Goal: Information Seeking & Learning: Learn about a topic

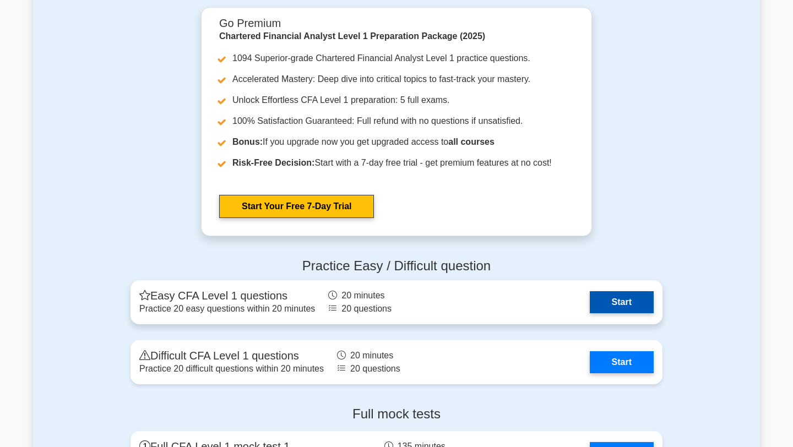
scroll to position [1656, 0]
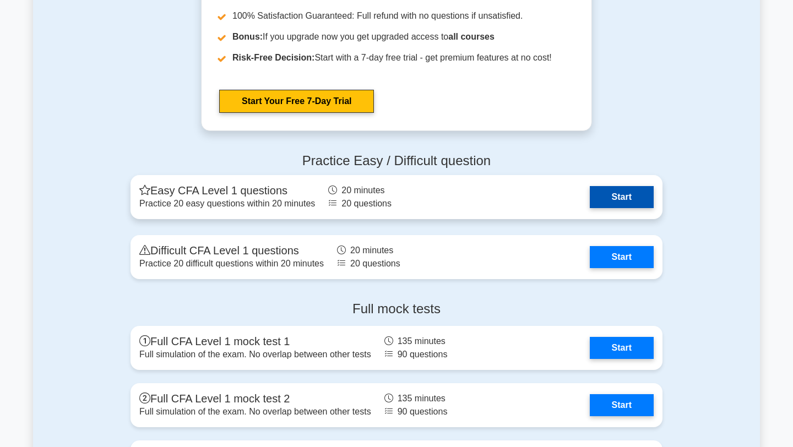
click at [629, 200] on link "Start" at bounding box center [621, 197] width 64 height 22
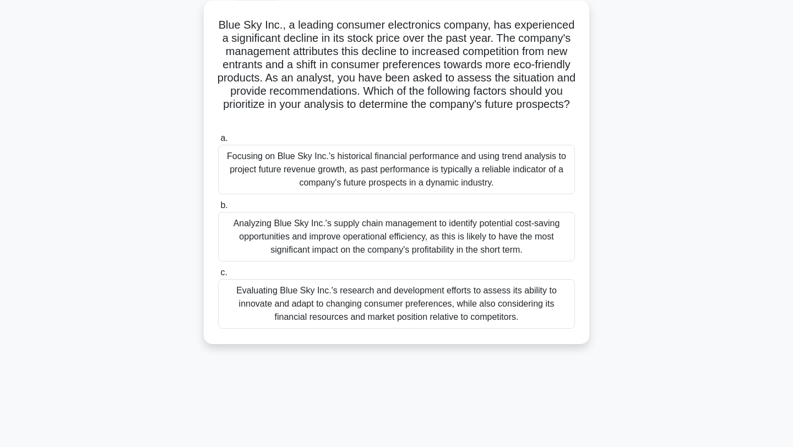
scroll to position [62, 0]
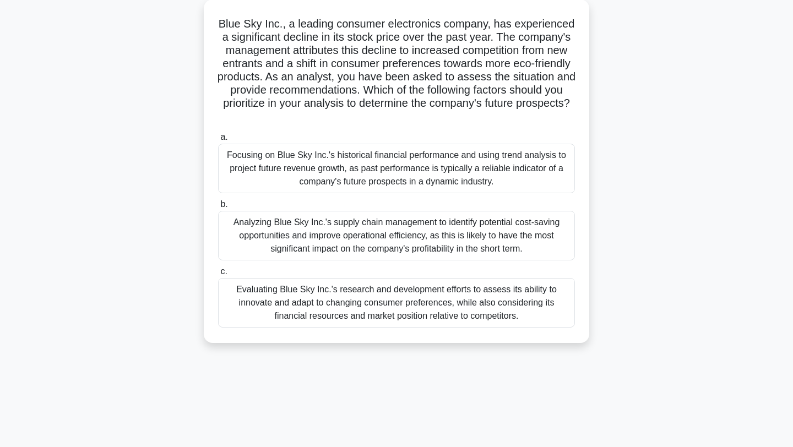
click at [467, 319] on div "Evaluating Blue Sky Inc.'s research and development efforts to assess its abili…" at bounding box center [396, 303] width 357 height 50
click at [218, 275] on input "c. Evaluating Blue Sky Inc.'s research and development efforts to assess its ab…" at bounding box center [218, 271] width 0 height 7
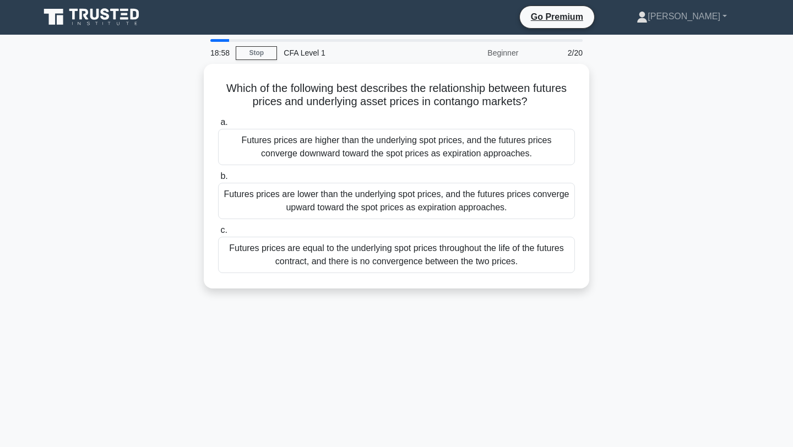
scroll to position [0, 0]
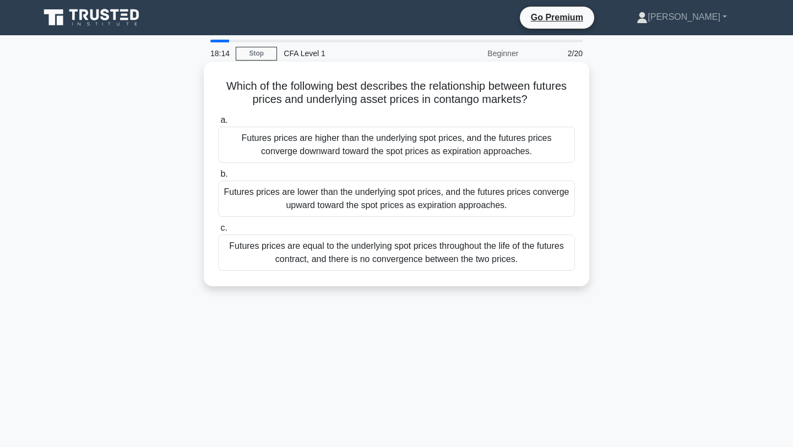
click at [316, 144] on div "Futures prices are higher than the underlying spot prices, and the futures pric…" at bounding box center [396, 145] width 357 height 36
click at [218, 124] on input "a. Futures prices are higher than the underlying spot prices, and the futures p…" at bounding box center [218, 120] width 0 height 7
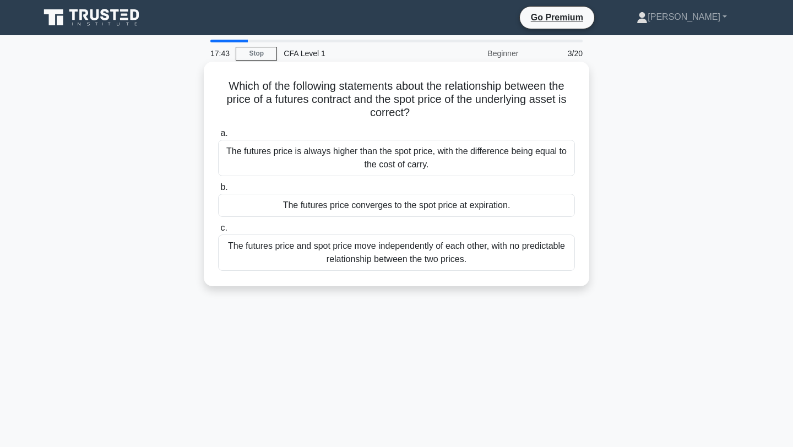
click at [341, 153] on div "The futures price is always higher than the spot price, with the difference bei…" at bounding box center [396, 158] width 357 height 36
click at [218, 137] on input "a. The futures price is always higher than the spot price, with the difference …" at bounding box center [218, 133] width 0 height 7
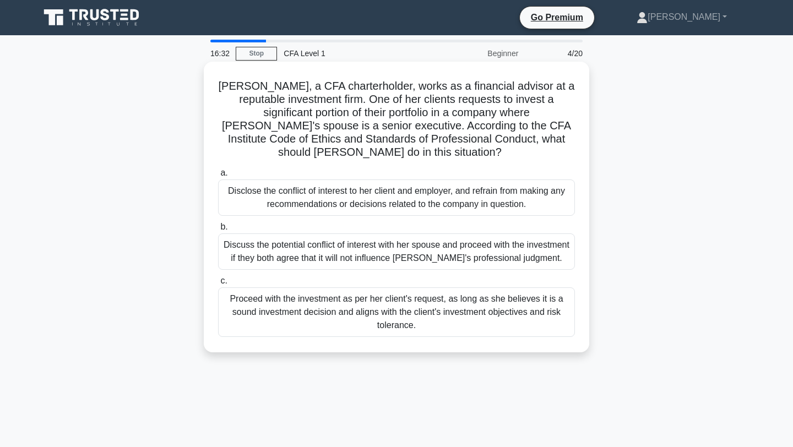
click at [356, 242] on div "Discuss the potential conflict of interest with her spouse and proceed with the…" at bounding box center [396, 251] width 357 height 36
click at [218, 231] on input "b. Discuss the potential conflict of interest with her spouse and proceed with …" at bounding box center [218, 226] width 0 height 7
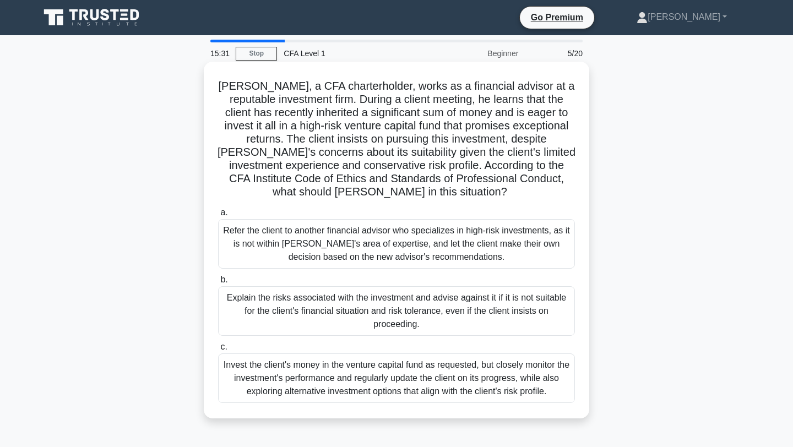
click at [428, 320] on div "Explain the risks associated with the investment and advise against it if it is…" at bounding box center [396, 311] width 357 height 50
click at [218, 283] on input "b. Explain the risks associated with the investment and advise against it if it…" at bounding box center [218, 279] width 0 height 7
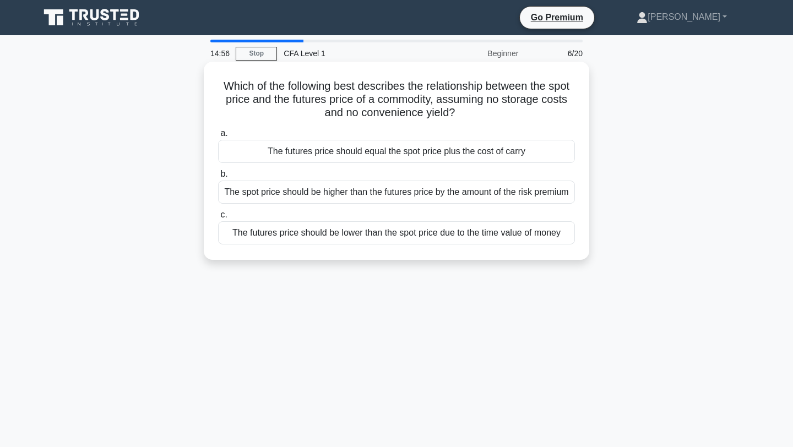
click at [397, 203] on div "The spot price should be higher than the futures price by the amount of the ris…" at bounding box center [396, 192] width 357 height 23
click at [218, 178] on input "b. The spot price should be higher than the futures price by the amount of the …" at bounding box center [218, 174] width 0 height 7
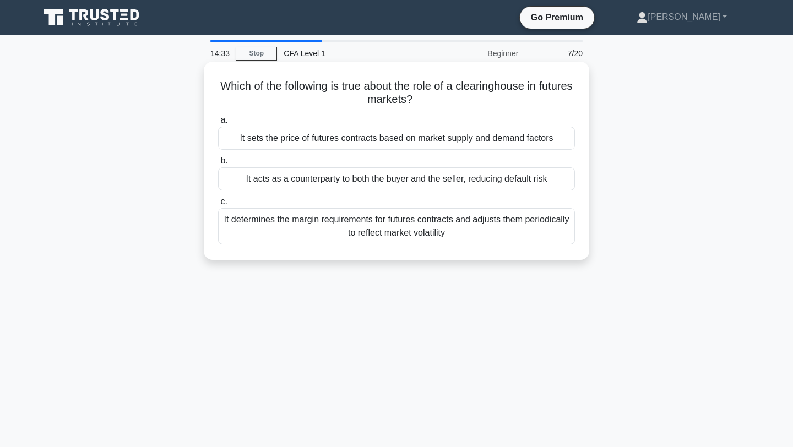
click at [393, 131] on div "It sets the price of futures contracts based on market supply and demand factors" at bounding box center [396, 138] width 357 height 23
click at [218, 124] on input "a. It sets the price of futures contracts based on market supply and demand fac…" at bounding box center [218, 120] width 0 height 7
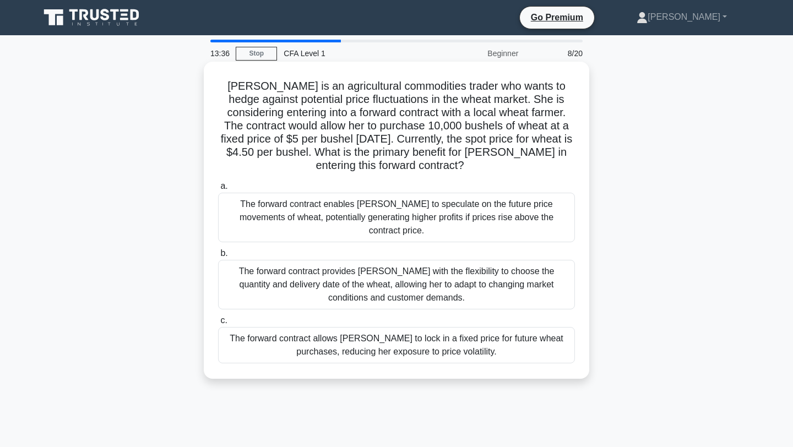
click at [394, 209] on div "The forward contract enables [PERSON_NAME] to speculate on the future price mov…" at bounding box center [396, 218] width 357 height 50
click at [218, 190] on input "a. The forward contract enables [PERSON_NAME] to speculate on the future price …" at bounding box center [218, 186] width 0 height 7
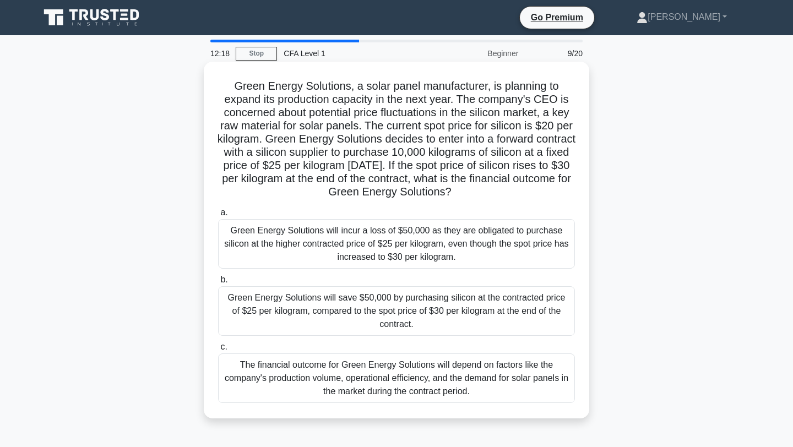
click at [460, 319] on div "Green Energy Solutions will save $50,000 by purchasing silicon at the contracte…" at bounding box center [396, 311] width 357 height 50
click at [218, 283] on input "[PERSON_NAME] Energy Solutions will save $50,000 by purchasing silicon at the c…" at bounding box center [218, 279] width 0 height 7
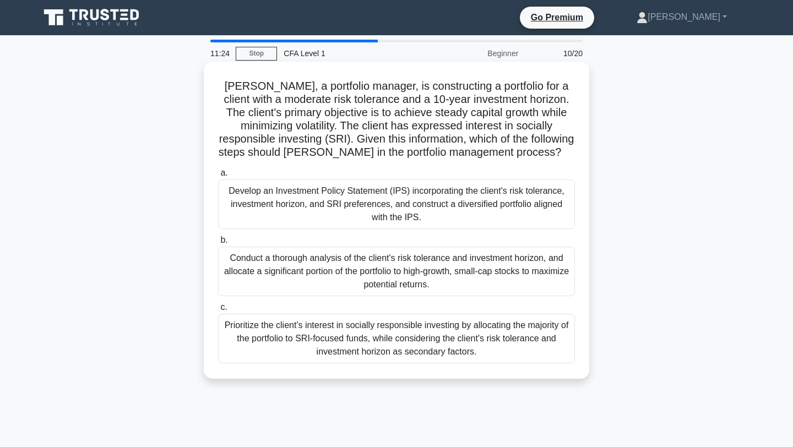
click at [483, 210] on div "Develop an Investment Policy Statement (IPS) incorporating the client's risk to…" at bounding box center [396, 204] width 357 height 50
click at [218, 177] on input "a. Develop an Investment Policy Statement (IPS) incorporating the client's risk…" at bounding box center [218, 173] width 0 height 7
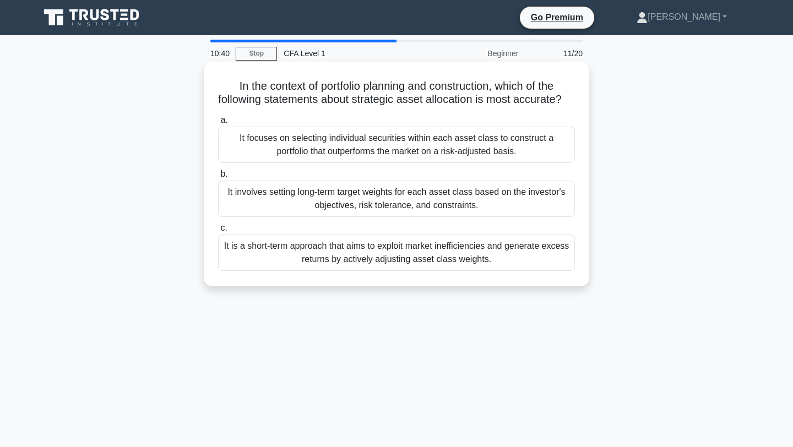
click at [441, 145] on div "It focuses on selecting individual securities within each asset class to constr…" at bounding box center [396, 145] width 357 height 36
click at [218, 124] on input "a. It focuses on selecting individual securities within each asset class to con…" at bounding box center [218, 120] width 0 height 7
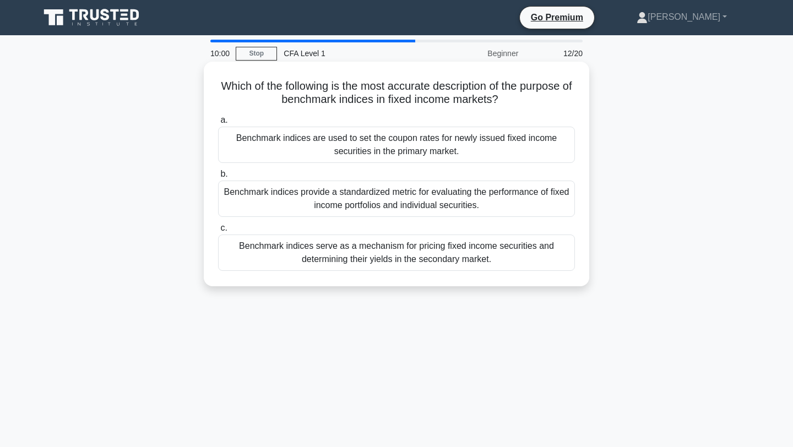
click at [431, 203] on div "Benchmark indices provide a standardized metric for evaluating the performance …" at bounding box center [396, 199] width 357 height 36
click at [218, 178] on input "b. Benchmark indices provide a standardized metric for evaluating the performan…" at bounding box center [218, 174] width 0 height 7
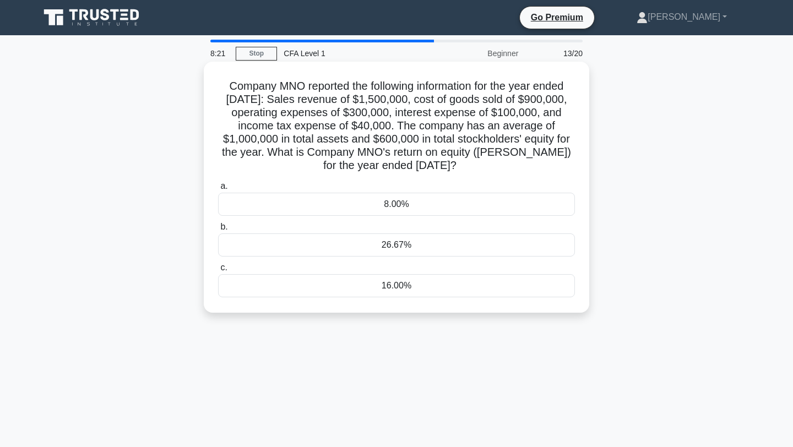
click at [416, 195] on div "8.00%" at bounding box center [396, 204] width 357 height 23
click at [218, 190] on input "a. 8.00%" at bounding box center [218, 186] width 0 height 7
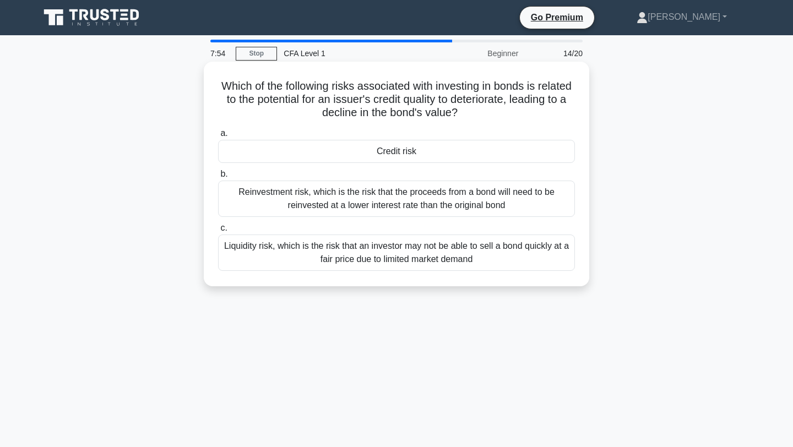
click at [407, 207] on div "Reinvestment risk, which is the risk that the proceeds from a bond will need to…" at bounding box center [396, 199] width 357 height 36
click at [218, 178] on input "b. Reinvestment risk, which is the risk that the proceeds from a bond will need…" at bounding box center [218, 174] width 0 height 7
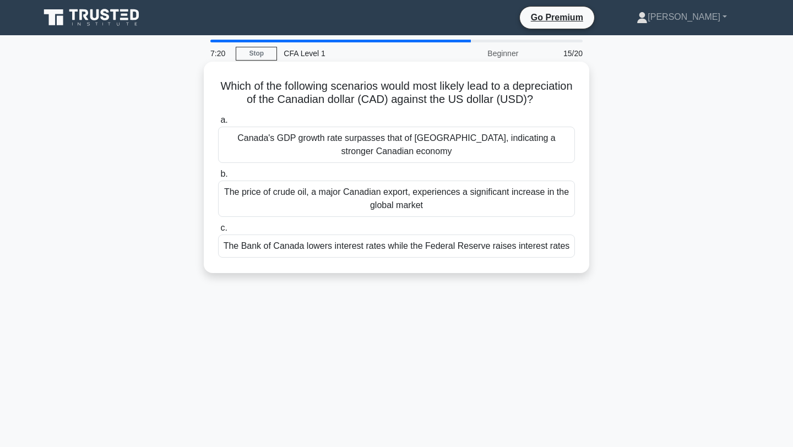
click at [357, 148] on div "Canada's GDP growth rate surpasses that of [GEOGRAPHIC_DATA], indicating a stro…" at bounding box center [396, 145] width 357 height 36
click at [218, 124] on input "a. Canada's GDP growth rate surpasses that of the [GEOGRAPHIC_DATA], indicating…" at bounding box center [218, 120] width 0 height 7
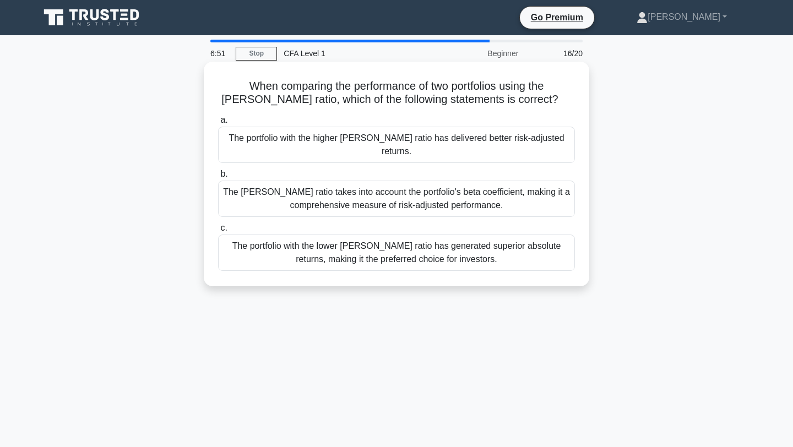
click at [358, 135] on div "The portfolio with the higher [PERSON_NAME] ratio has delivered better risk-adj…" at bounding box center [396, 145] width 357 height 36
click at [218, 124] on input "a. The portfolio with the higher [PERSON_NAME] ratio has delivered better risk-…" at bounding box center [218, 120] width 0 height 7
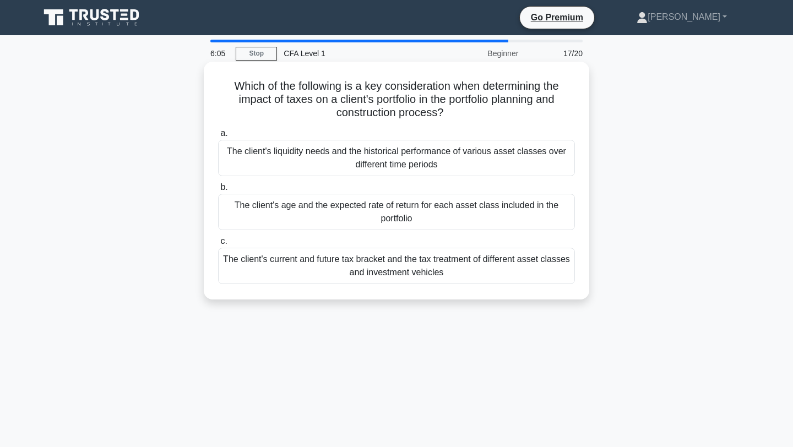
click at [342, 260] on div "The client's current and future tax bracket and the tax treatment of different …" at bounding box center [396, 266] width 357 height 36
click at [218, 245] on input "c. The client's current and future tax bracket and the tax treatment of differe…" at bounding box center [218, 241] width 0 height 7
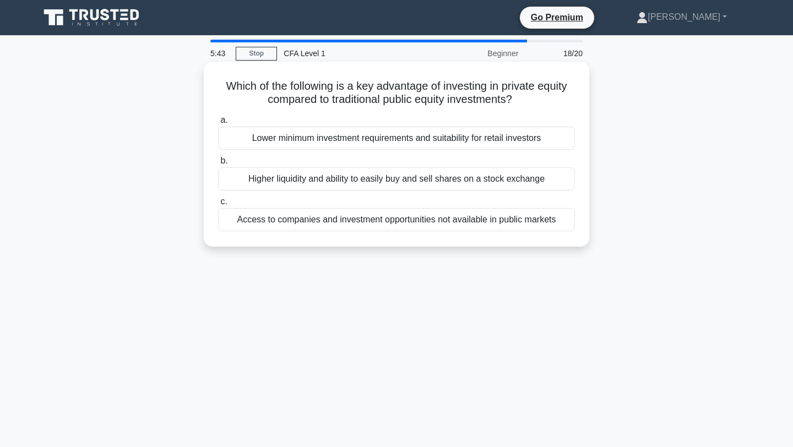
click at [360, 221] on div "Access to companies and investment opportunities not available in public markets" at bounding box center [396, 219] width 357 height 23
click at [218, 205] on input "c. Access to companies and investment opportunities not available in public mar…" at bounding box center [218, 201] width 0 height 7
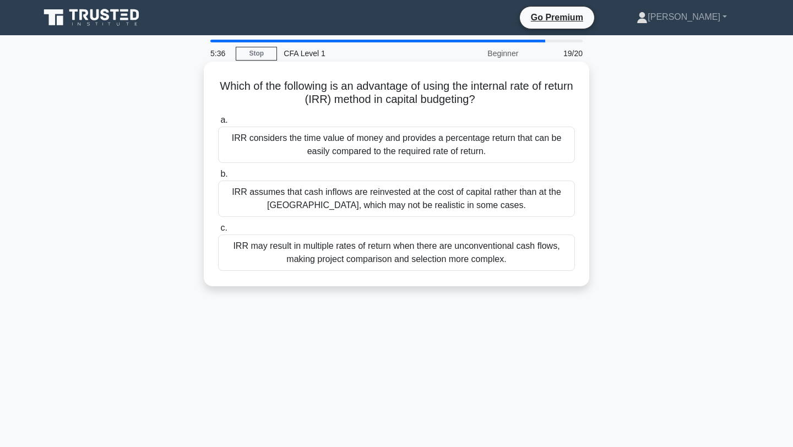
click at [372, 190] on div "IRR assumes that cash inflows are reinvested at the cost of capital rather than…" at bounding box center [396, 199] width 357 height 36
click at [218, 178] on input "b. IRR assumes that cash inflows are reinvested at the cost of capital rather t…" at bounding box center [218, 174] width 0 height 7
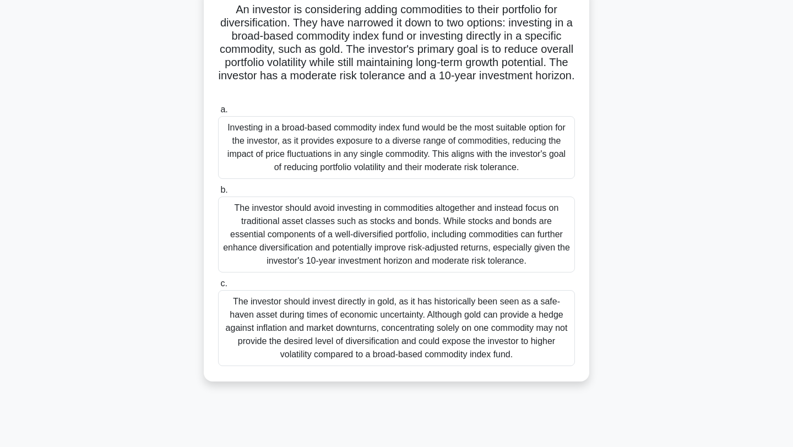
scroll to position [79, 0]
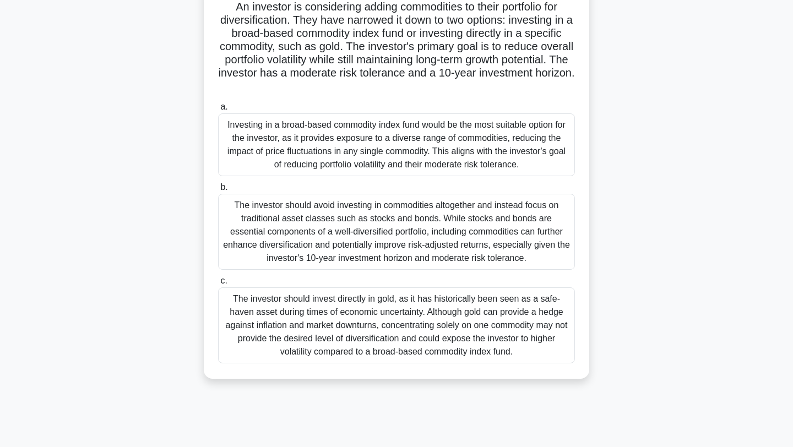
click at [379, 326] on div "The investor should invest directly in gold, as it has historically been seen a…" at bounding box center [396, 325] width 357 height 76
click at [218, 285] on input "c. The investor should invest directly in gold, as it has historically been see…" at bounding box center [218, 280] width 0 height 7
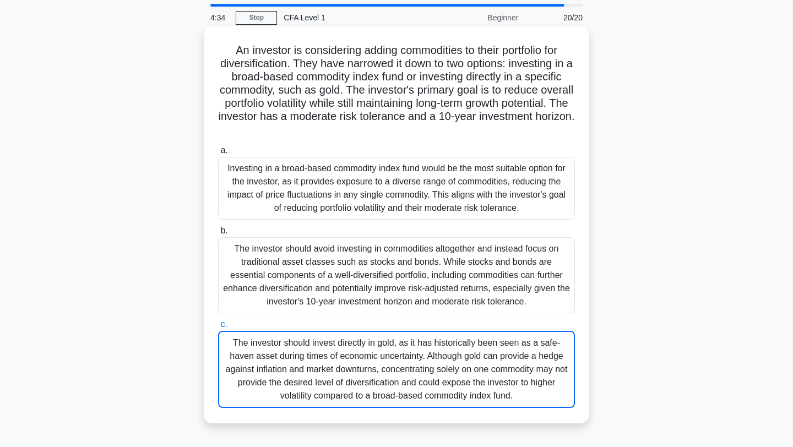
scroll to position [0, 0]
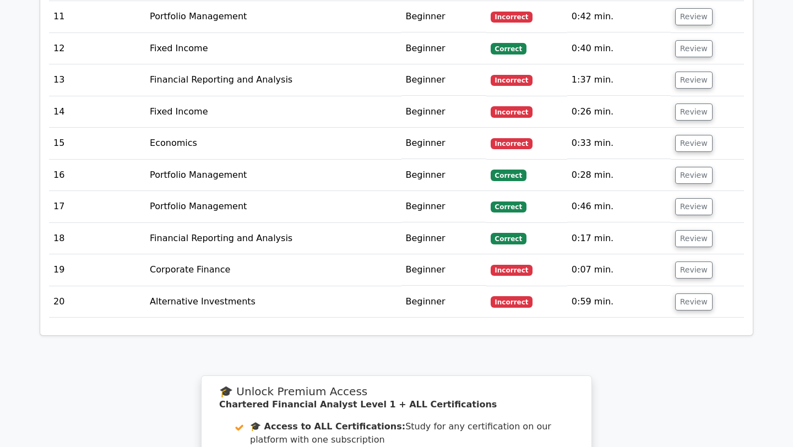
scroll to position [2018, 0]
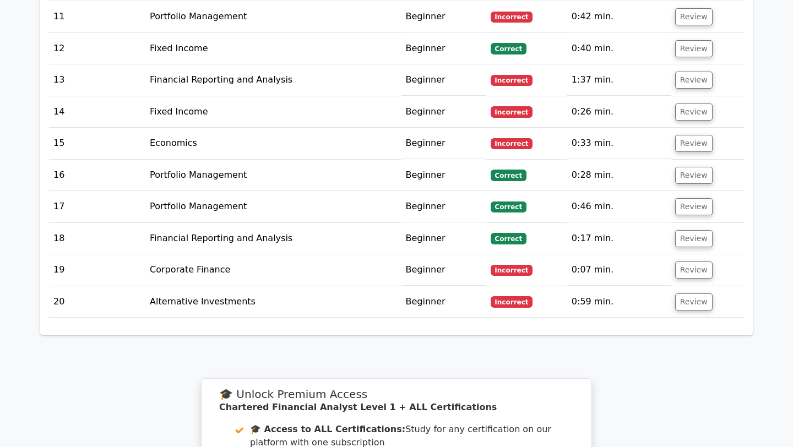
click at [385, 286] on td "Alternative Investments" at bounding box center [272, 301] width 255 height 31
click at [682, 293] on button "Review" at bounding box center [693, 301] width 37 height 17
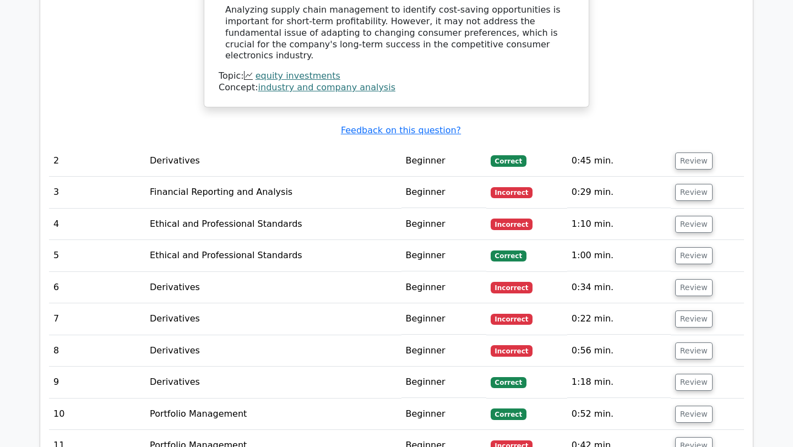
scroll to position [1588, 0]
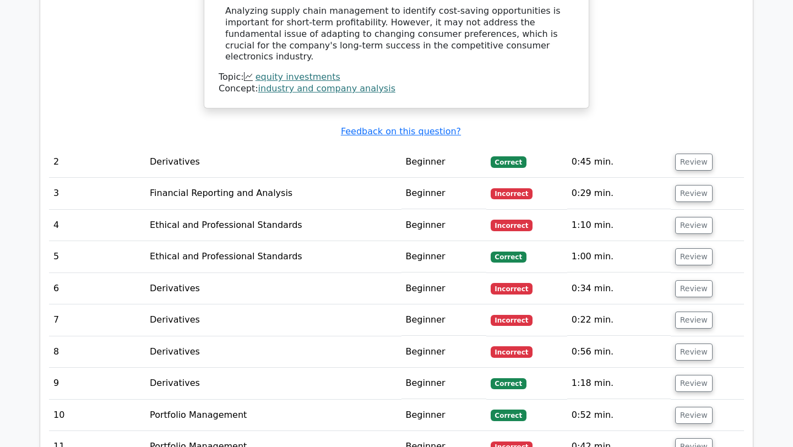
click at [701, 146] on td "Review" at bounding box center [706, 161] width 73 height 31
click at [684, 154] on button "Review" at bounding box center [693, 162] width 37 height 17
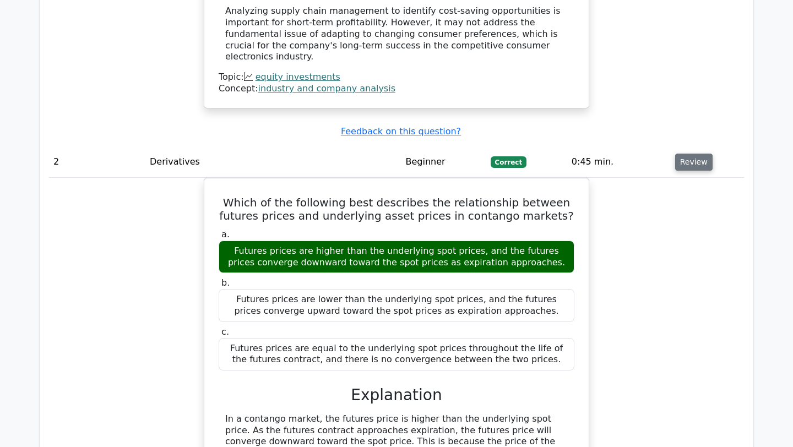
click at [681, 154] on button "Review" at bounding box center [693, 162] width 37 height 17
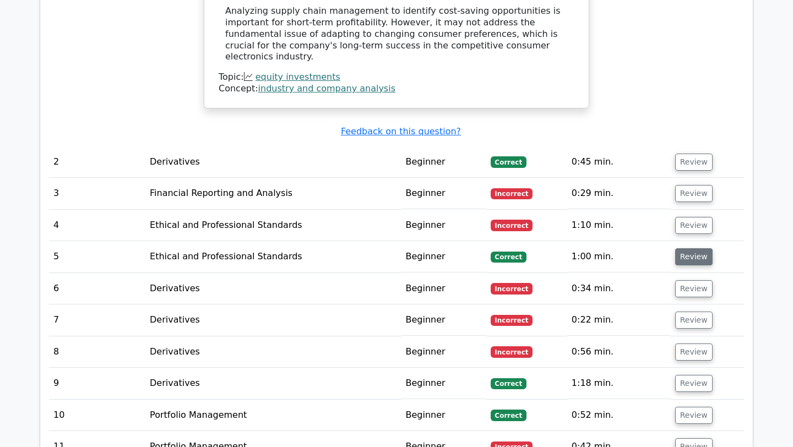
click at [682, 248] on button "Review" at bounding box center [693, 256] width 37 height 17
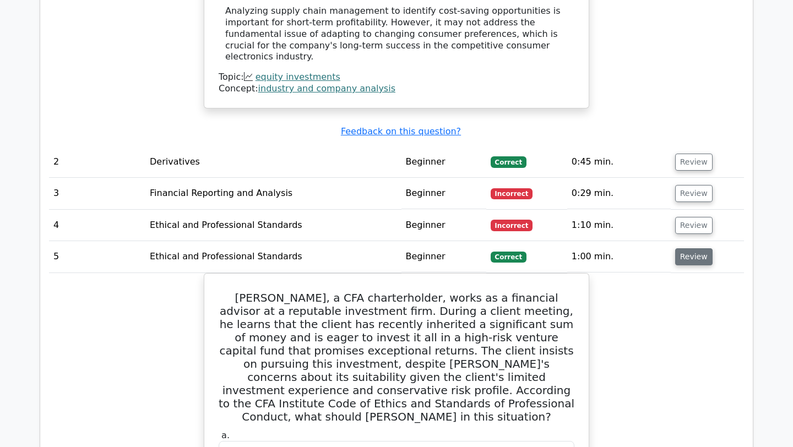
click at [682, 248] on button "Review" at bounding box center [693, 256] width 37 height 17
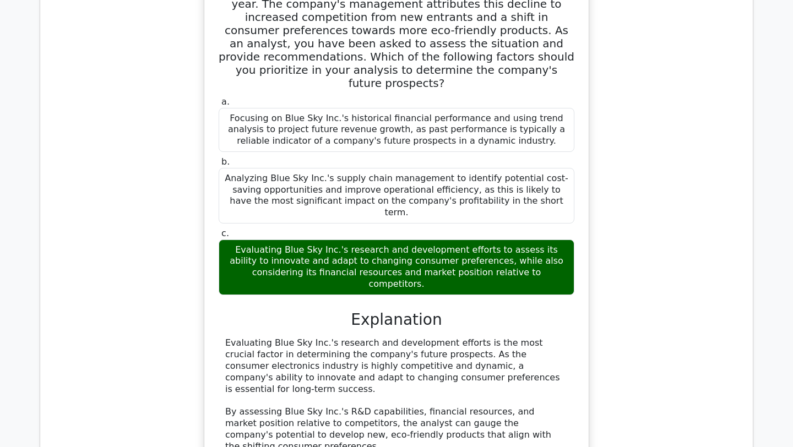
scroll to position [917, 0]
